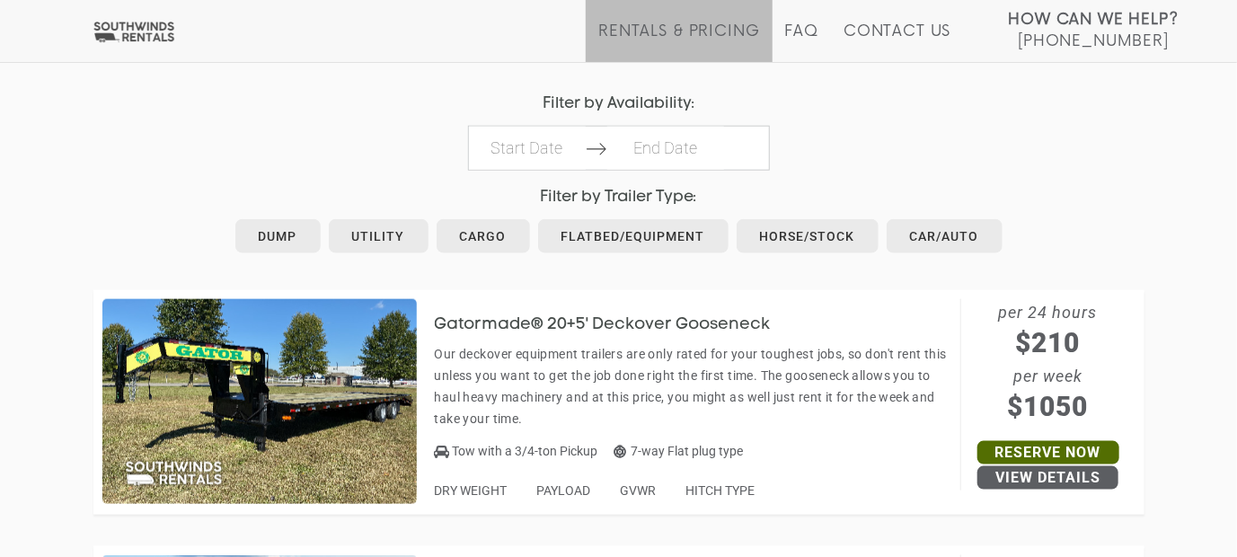
scroll to position [899, 0]
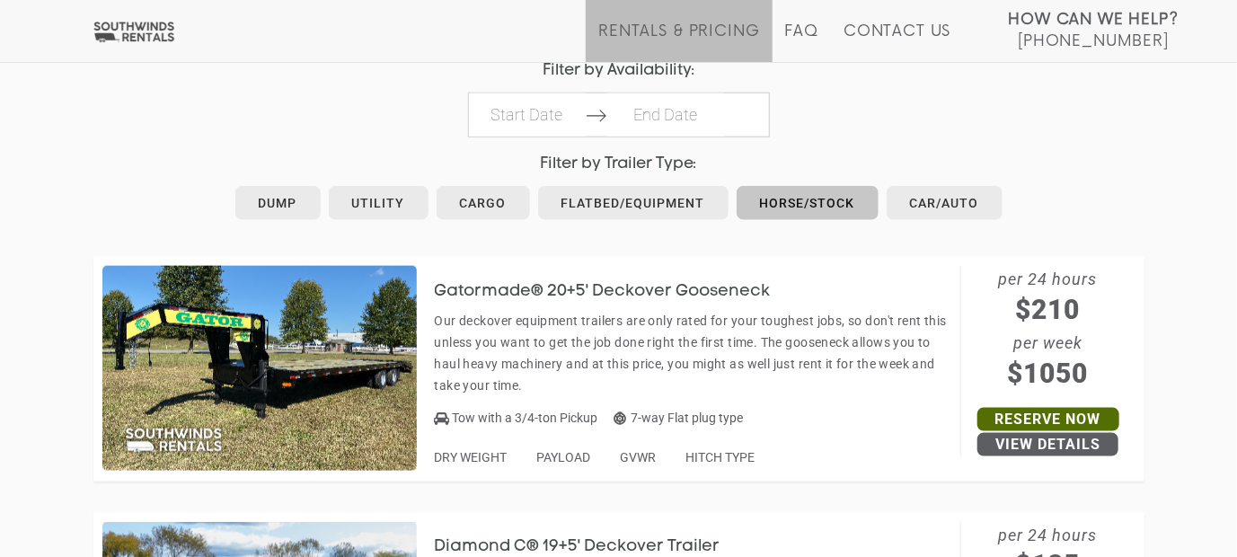
click at [787, 202] on link "Horse/Stock" at bounding box center [808, 203] width 142 height 34
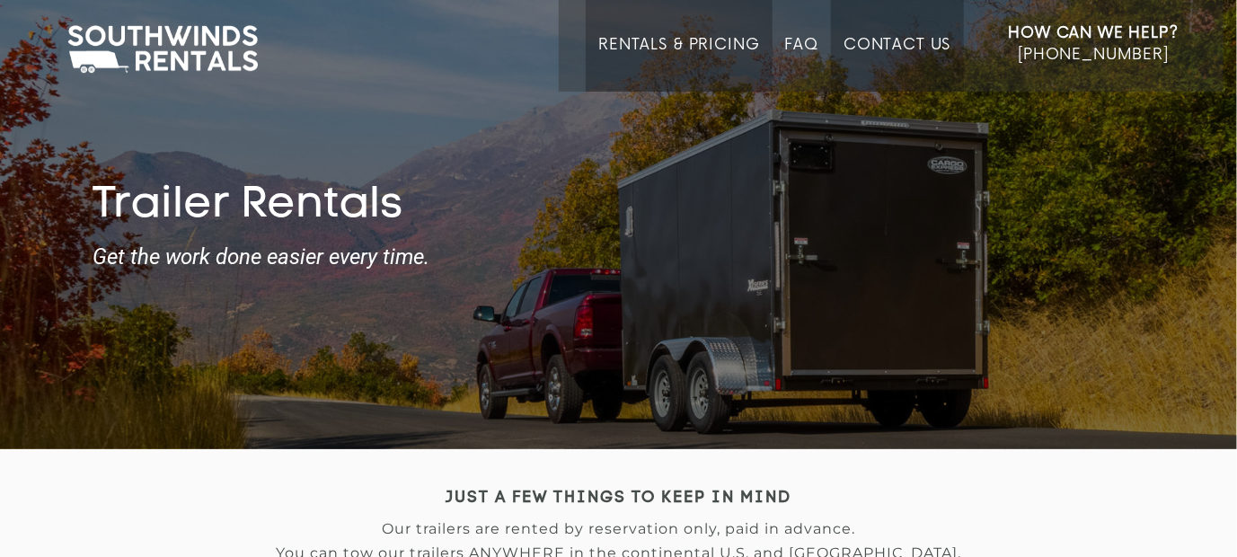
click at [899, 39] on link "Contact Us" at bounding box center [897, 64] width 107 height 56
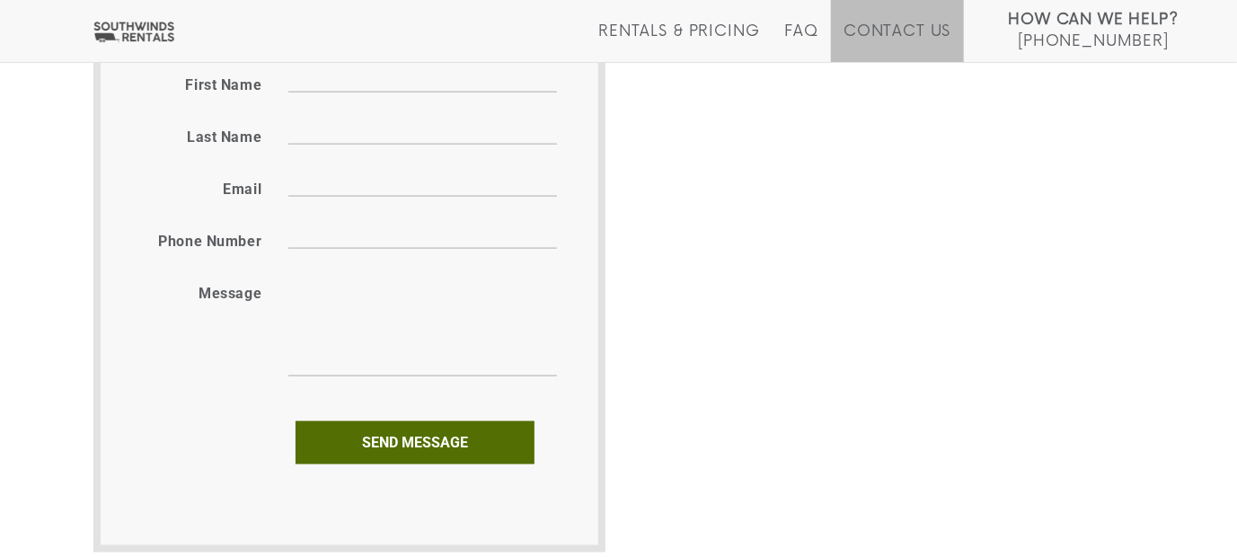
scroll to position [1078, 0]
